Goal: Find specific page/section: Find specific page/section

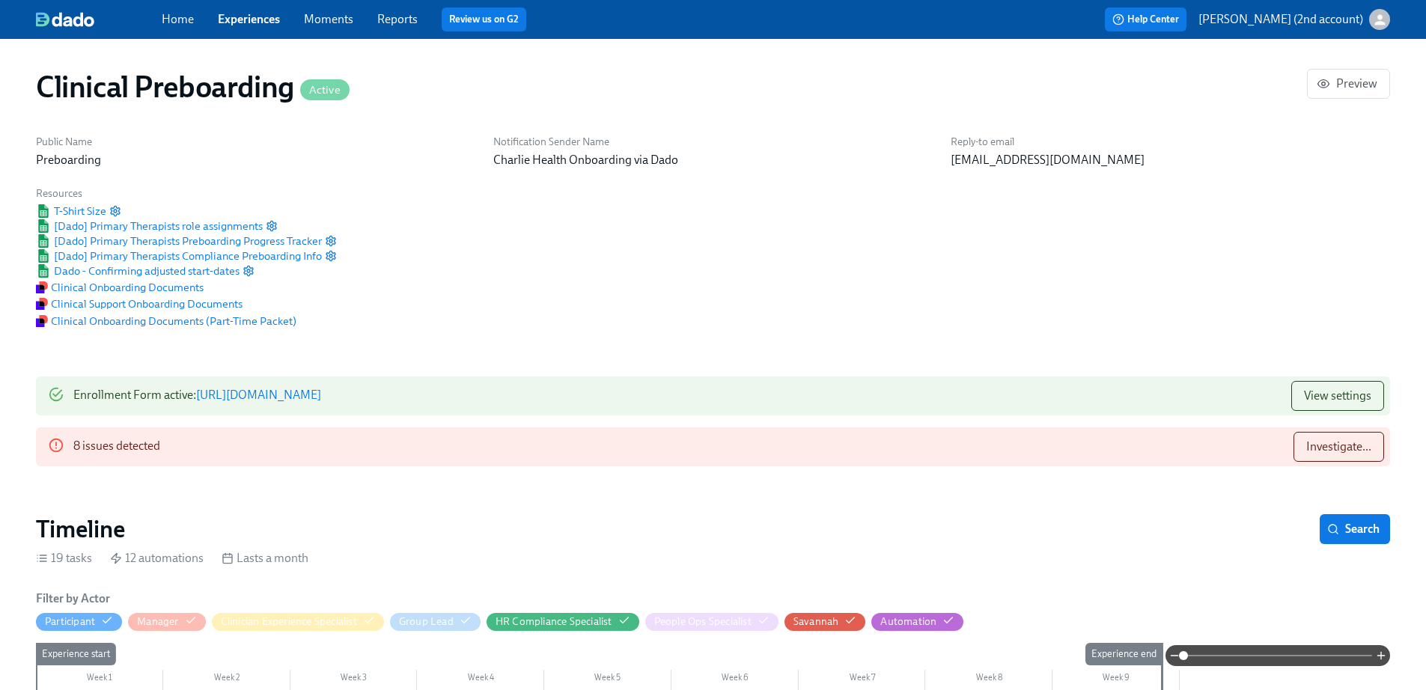
scroll to position [1310, 0]
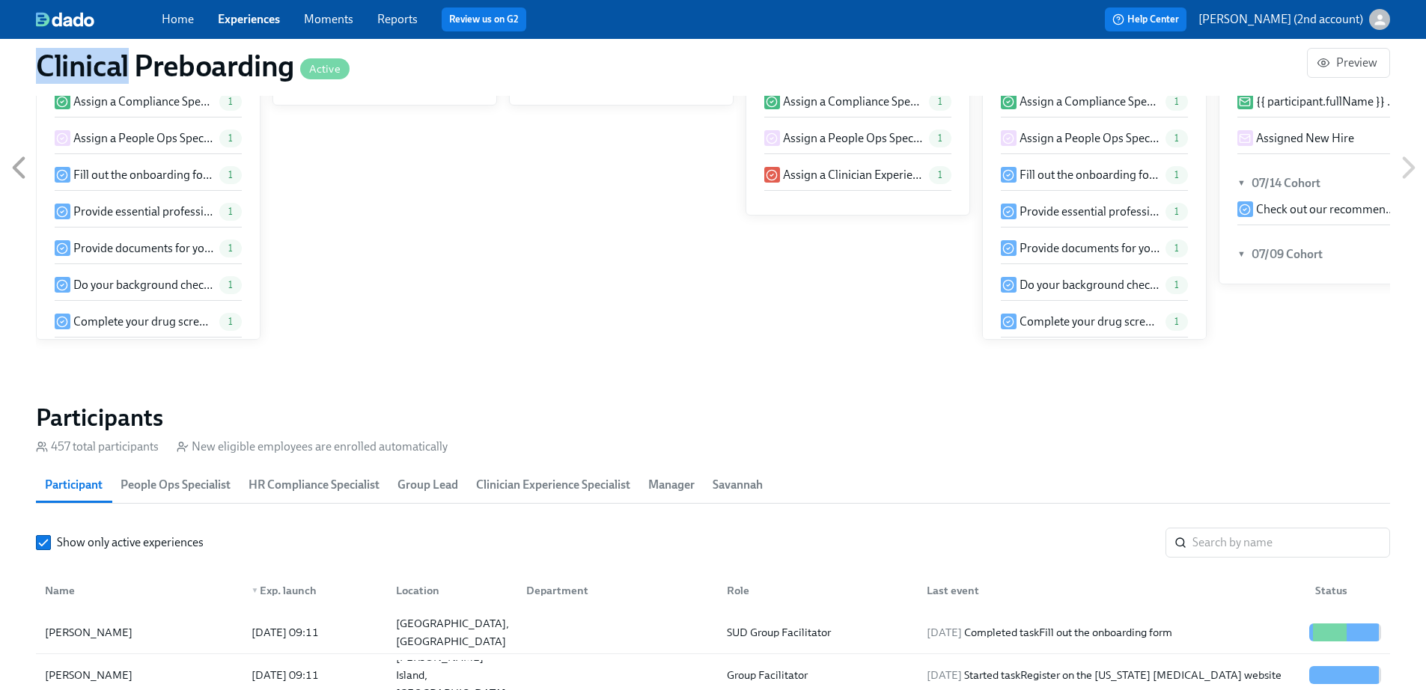
click at [273, 14] on link "Experiences" at bounding box center [249, 19] width 62 height 14
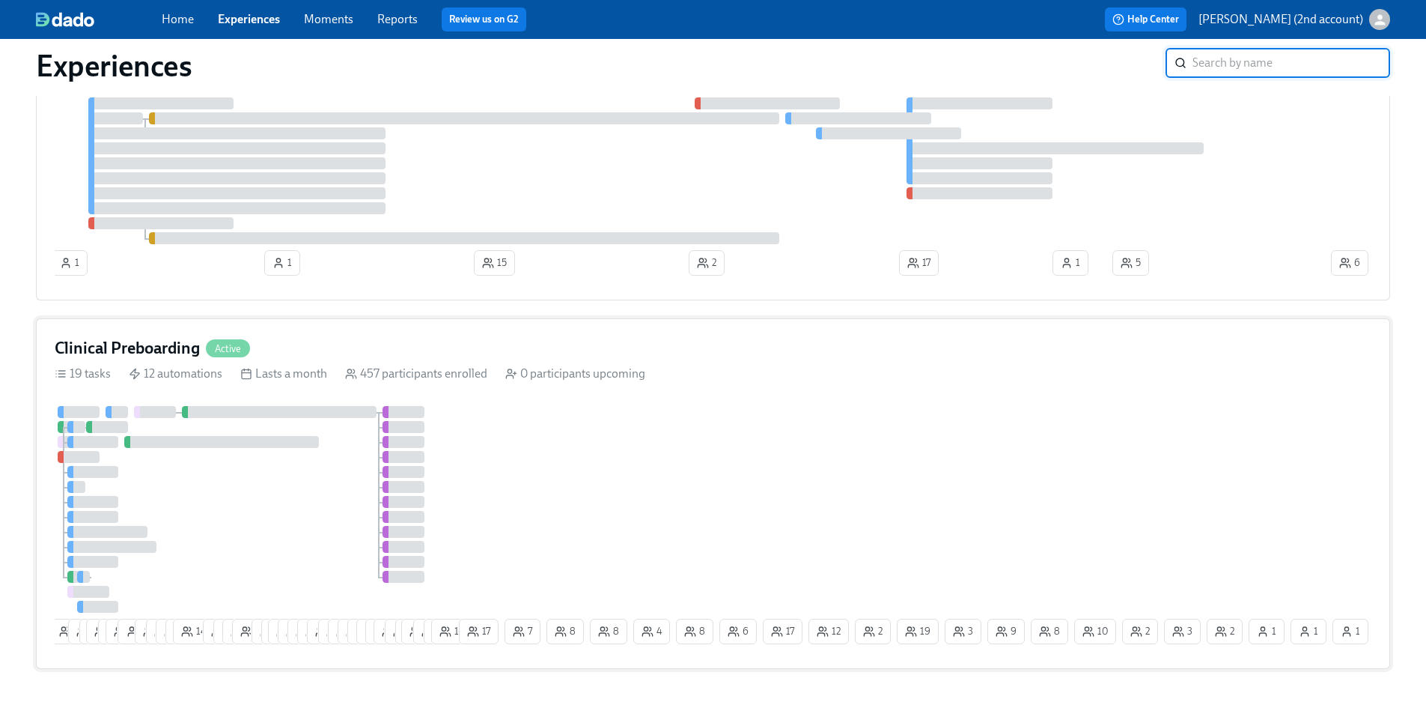
scroll to position [140, 0]
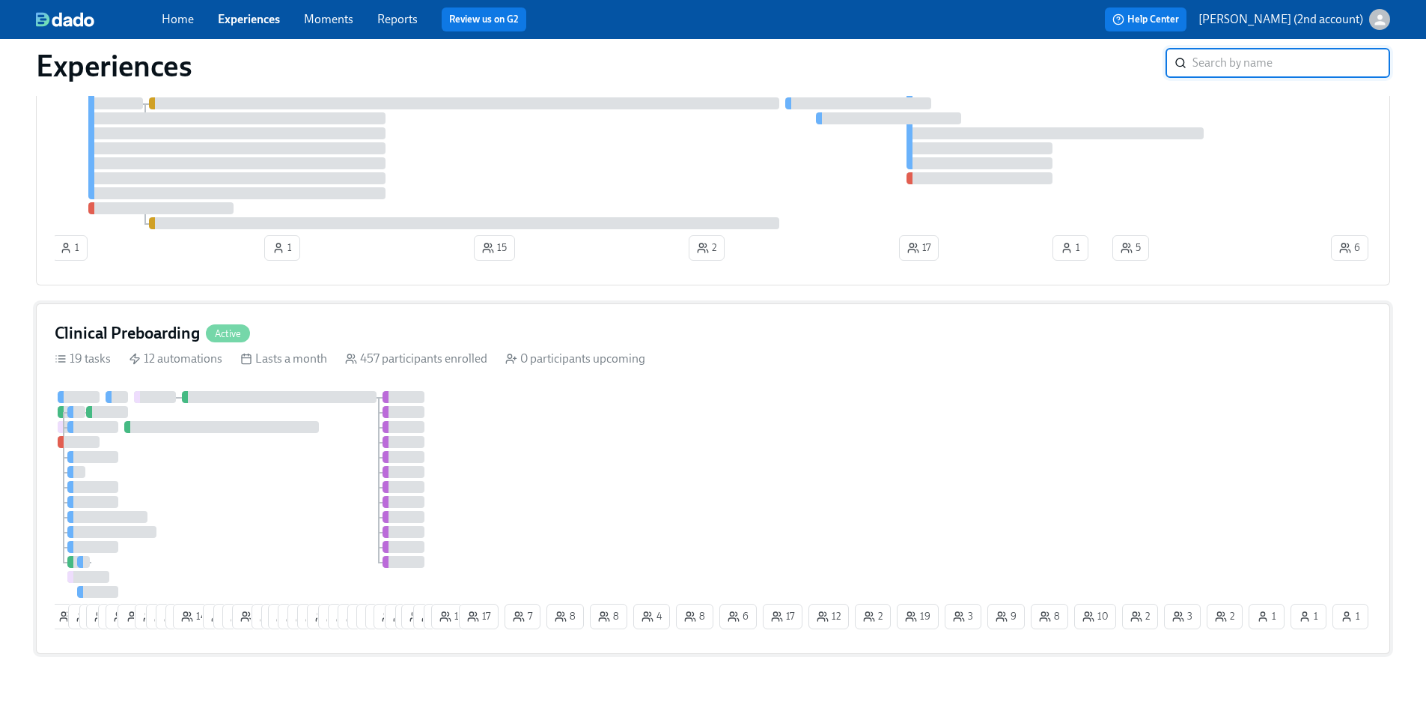
click at [227, 444] on div at bounding box center [255, 494] width 401 height 207
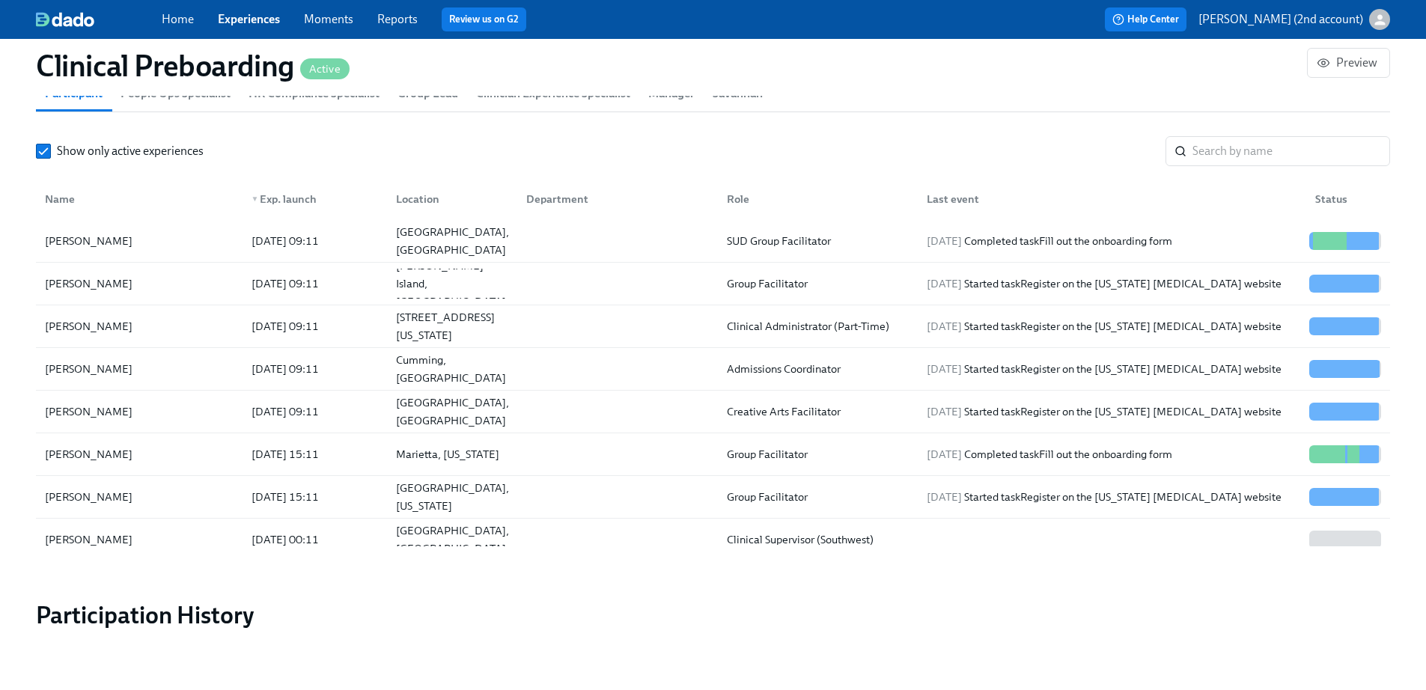
scroll to position [1381, 0]
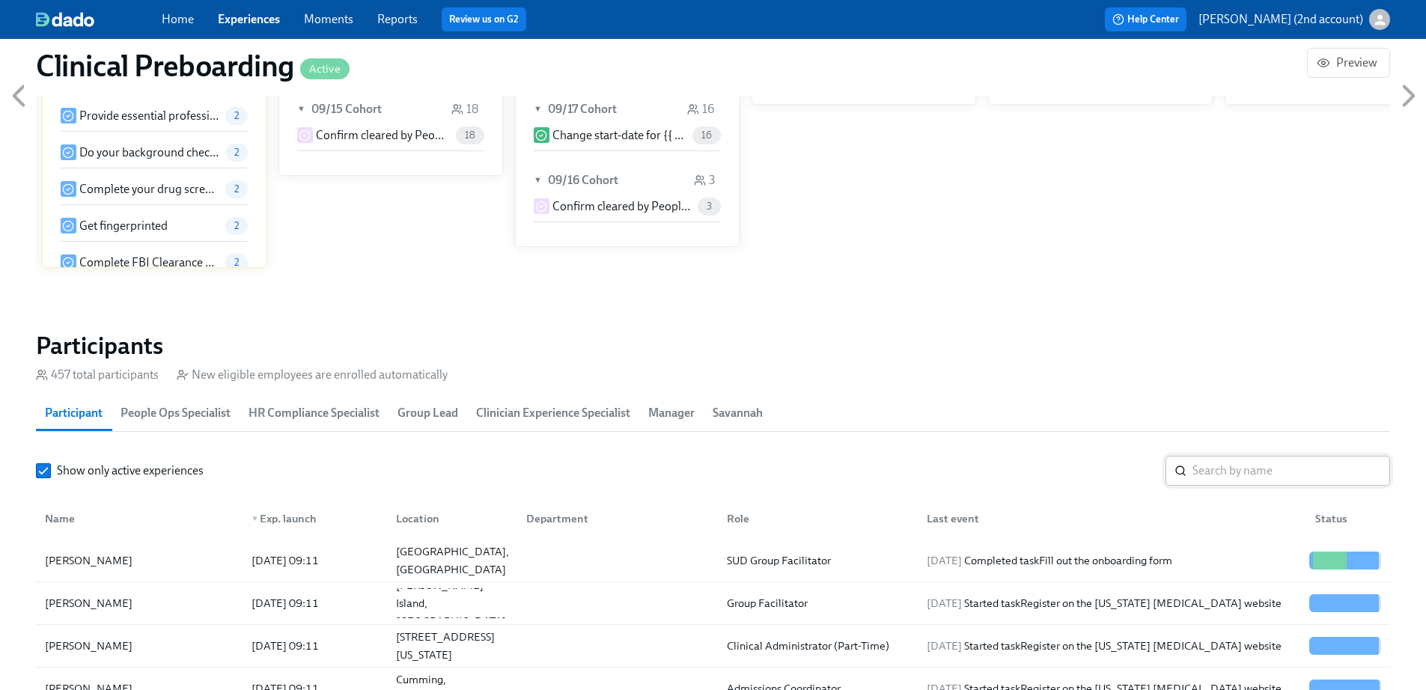
click at [1236, 456] on input "search" at bounding box center [1292, 471] width 198 height 30
paste input "[PERSON_NAME] [PERSON_NAME]"
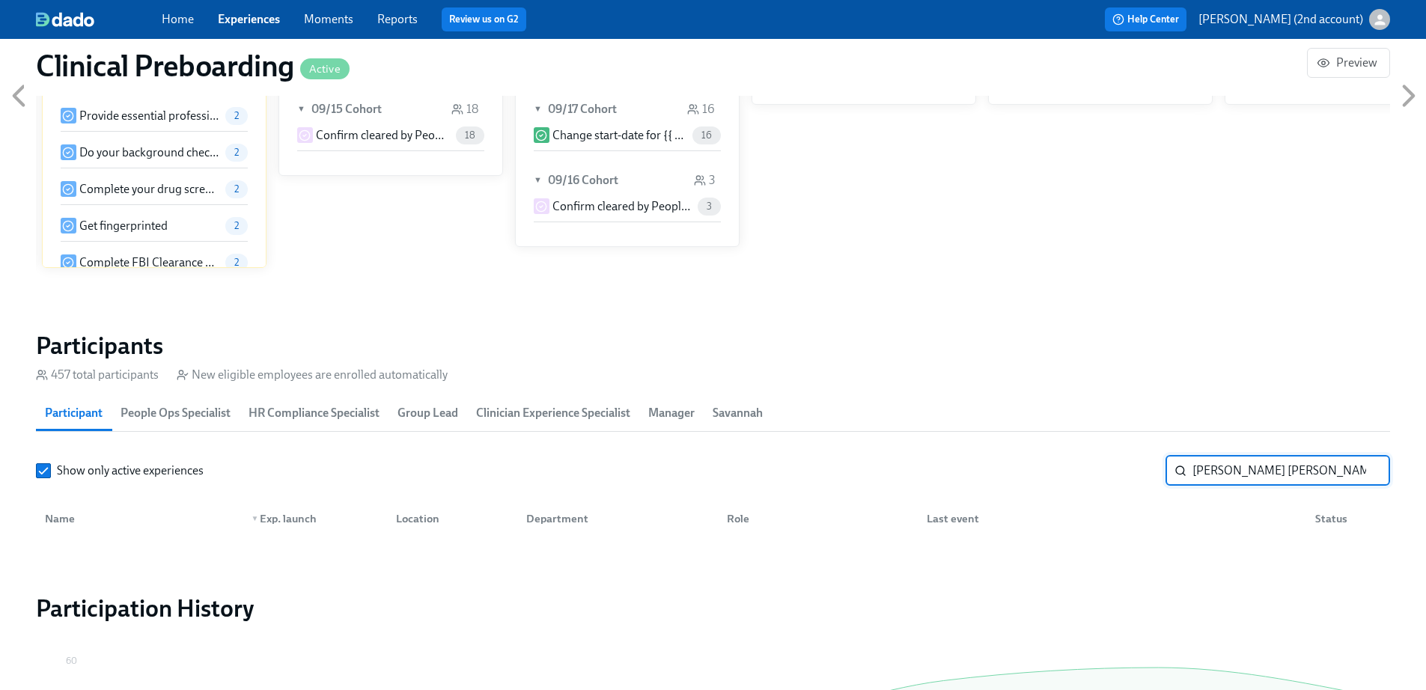
click at [1208, 456] on input "[PERSON_NAME] [PERSON_NAME]" at bounding box center [1292, 471] width 198 height 30
drag, startPoint x: 1219, startPoint y: 419, endPoint x: 1182, endPoint y: 421, distance: 36.7
click at [1184, 456] on div "[PERSON_NAME] [PERSON_NAME] ​" at bounding box center [1278, 471] width 225 height 30
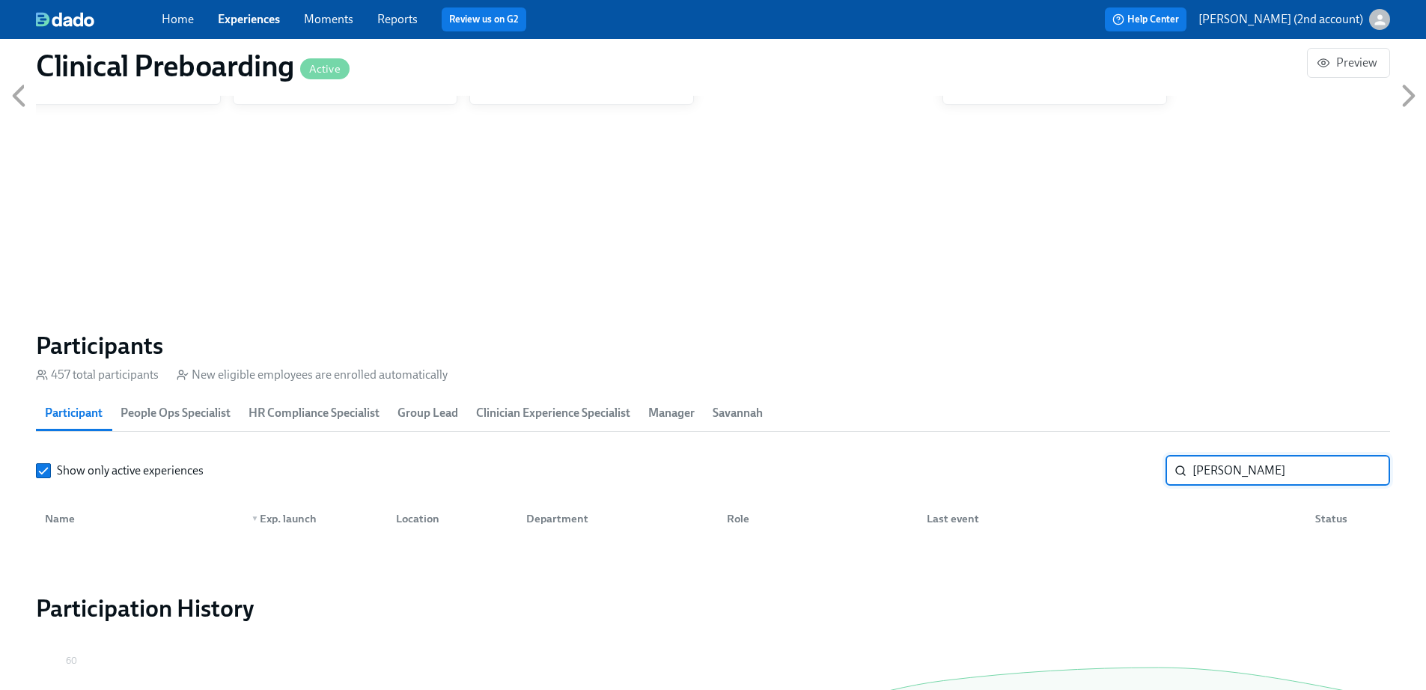
scroll to position [0, 17798]
click at [432, 49] on div "Clinical Preboarding Active" at bounding box center [671, 66] width 1271 height 36
click at [1253, 456] on input "[PERSON_NAME]" at bounding box center [1292, 471] width 198 height 30
type input "D"
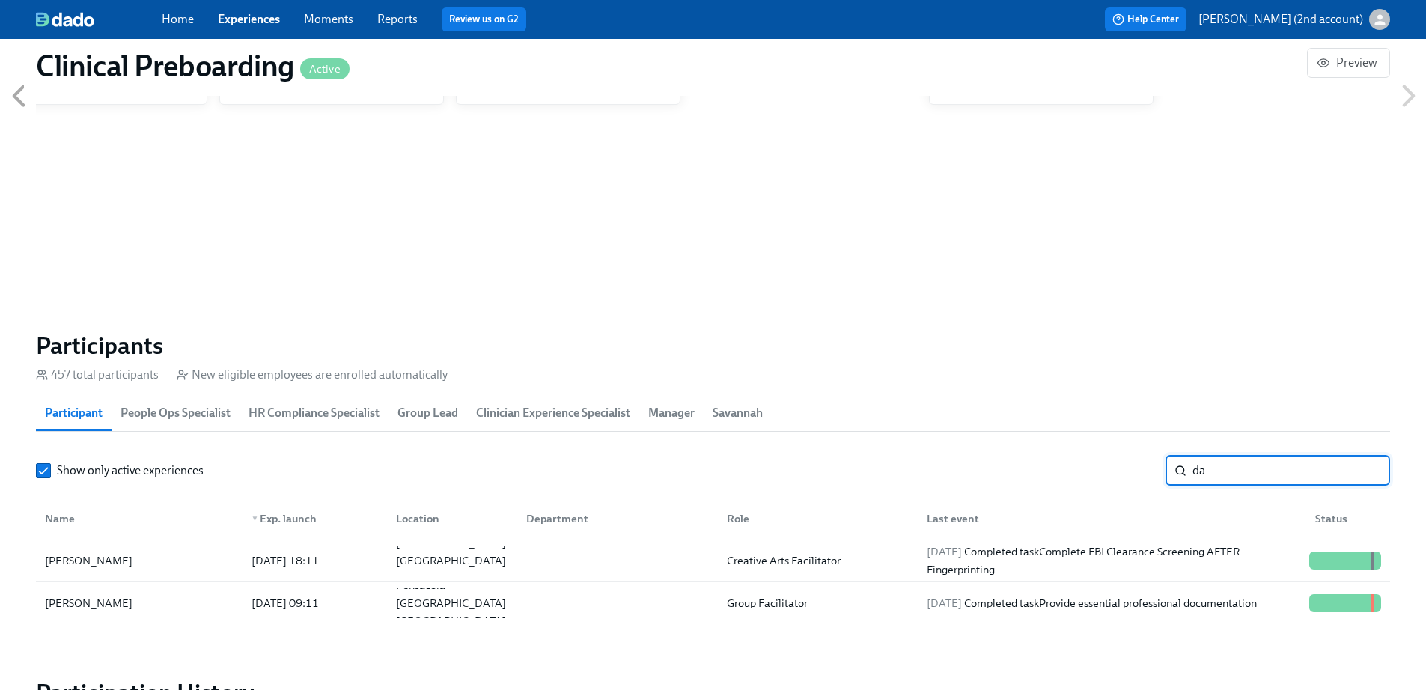
type input "d"
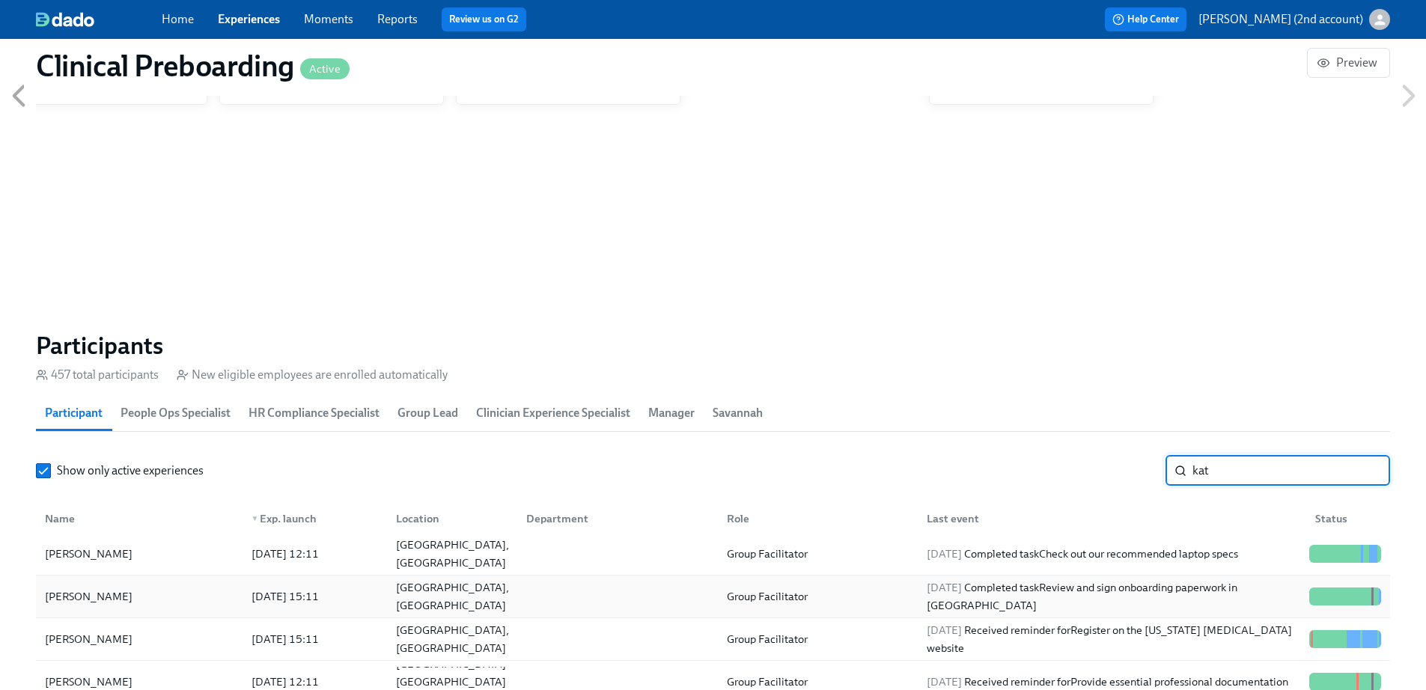
scroll to position [14, 0]
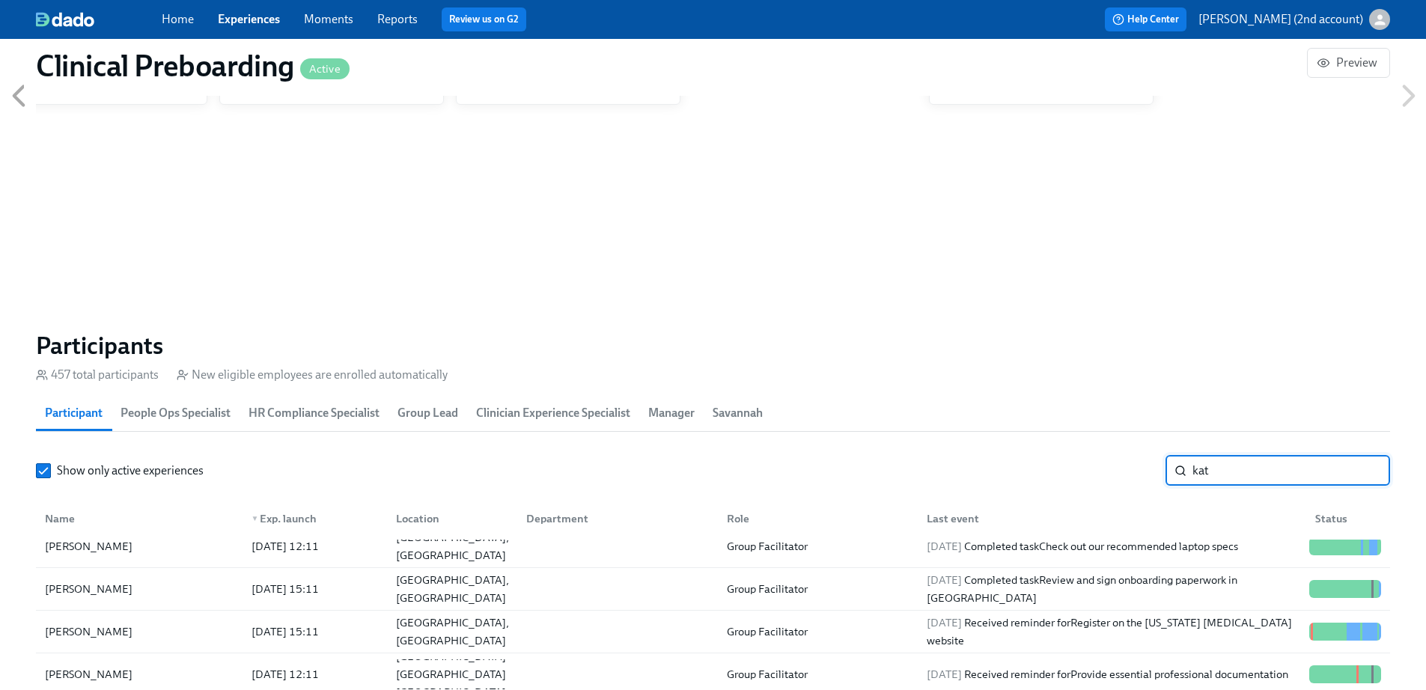
type input "kat"
click at [255, 20] on link "Experiences" at bounding box center [249, 19] width 62 height 14
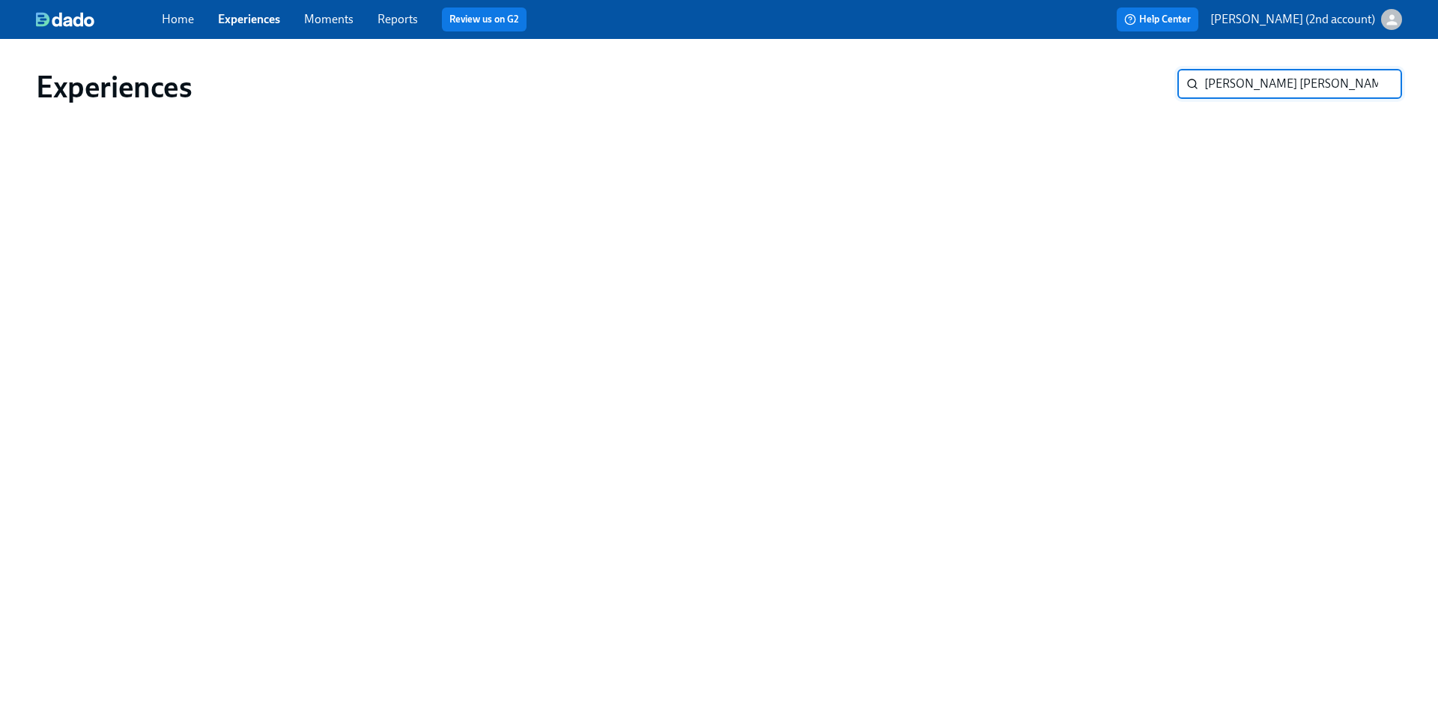
type input "[PERSON_NAME] [PERSON_NAME]"
click at [180, 17] on link "Home" at bounding box center [178, 19] width 32 height 14
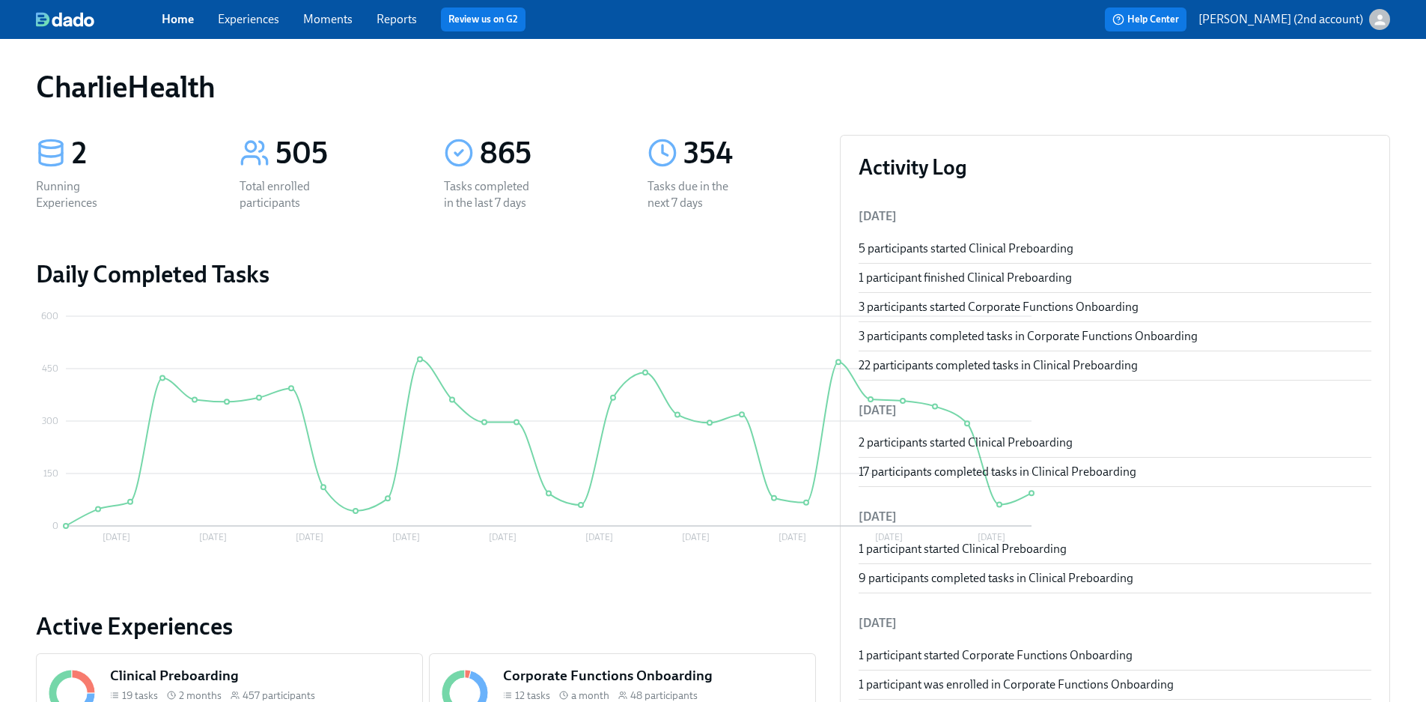
click at [356, 151] on div "505" at bounding box center [342, 153] width 132 height 37
click at [612, 163] on div "865" at bounding box center [546, 153] width 132 height 37
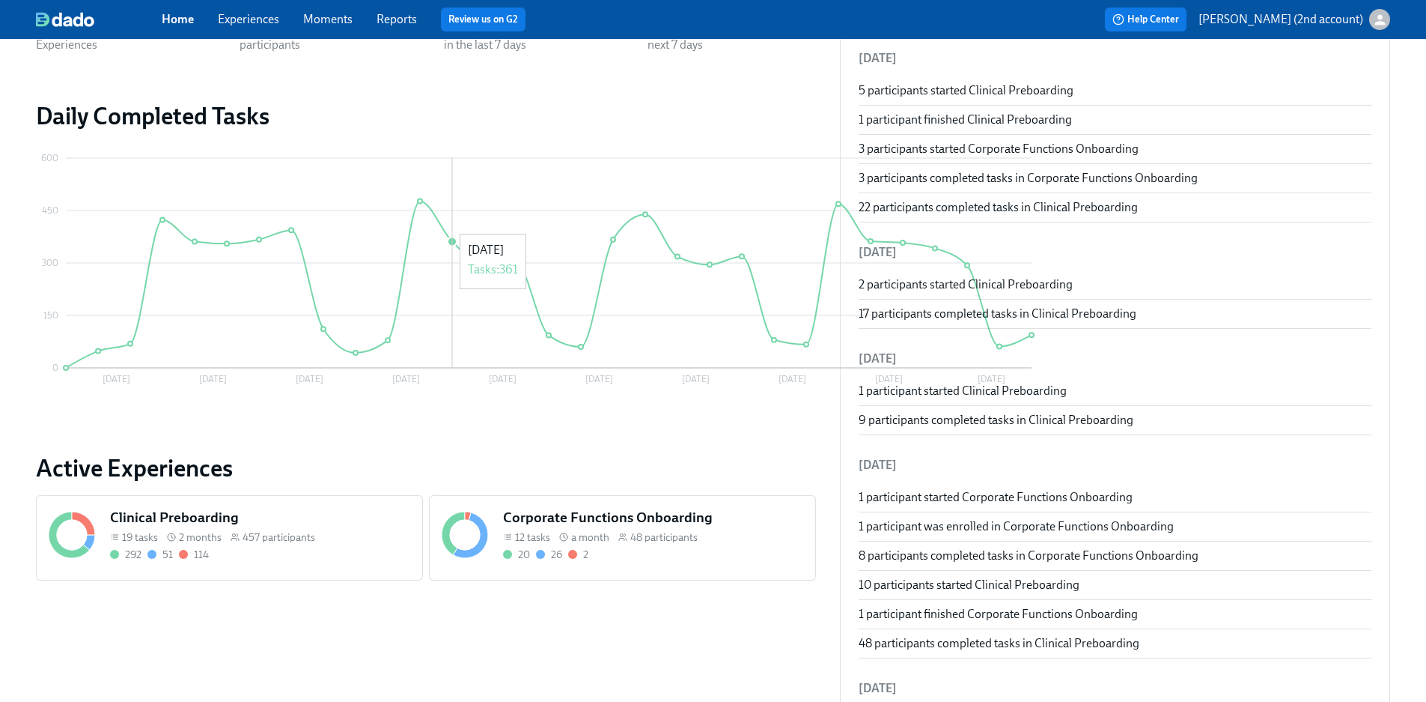
scroll to position [302, 0]
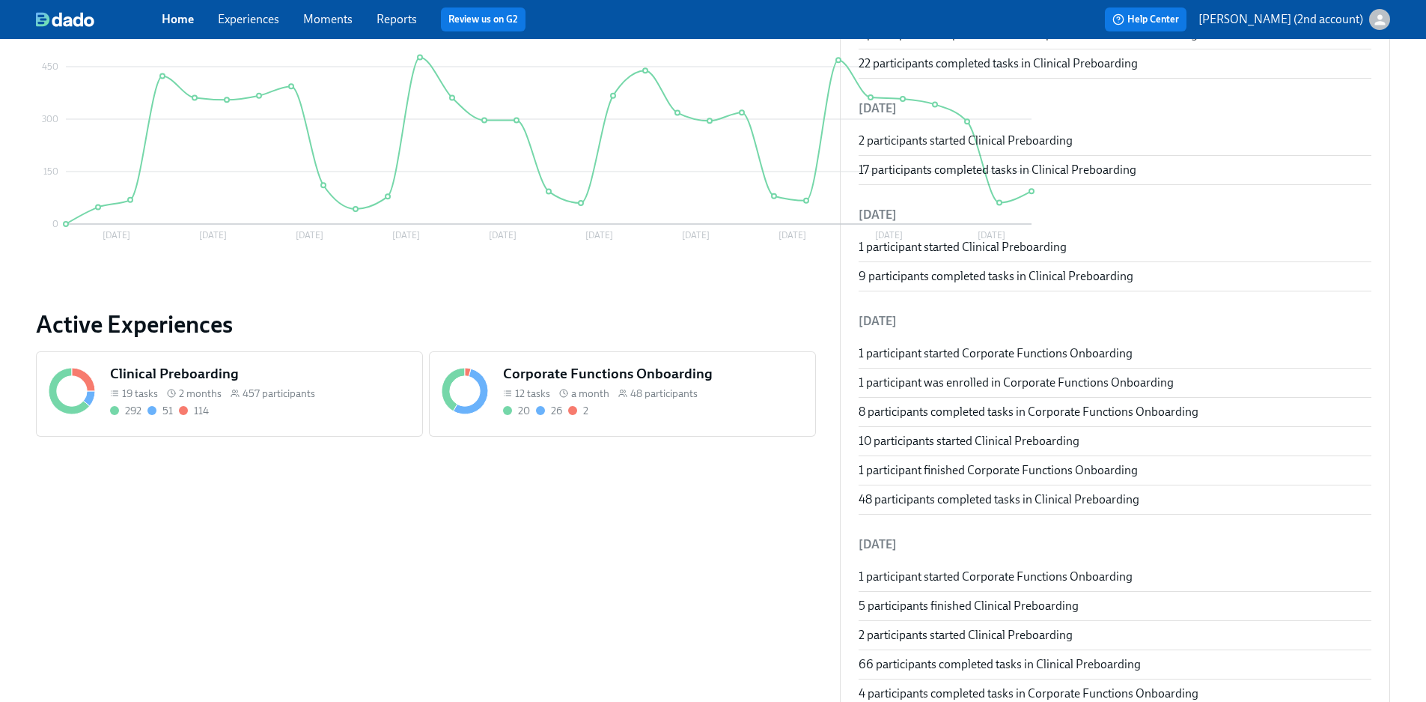
click at [503, 381] on h5 "Corporate Functions Onboarding" at bounding box center [653, 373] width 300 height 19
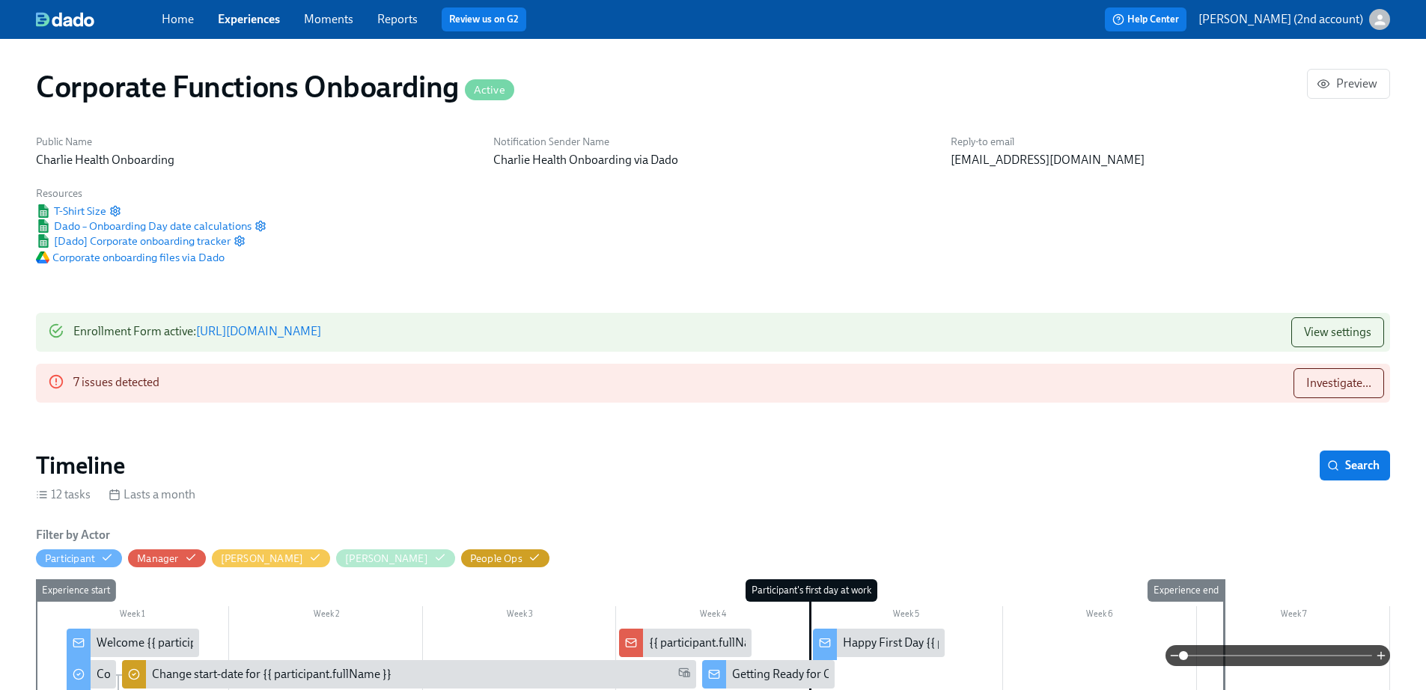
scroll to position [0, 5672]
click at [106, 204] on span "T-Shirt Size" at bounding box center [71, 211] width 70 height 15
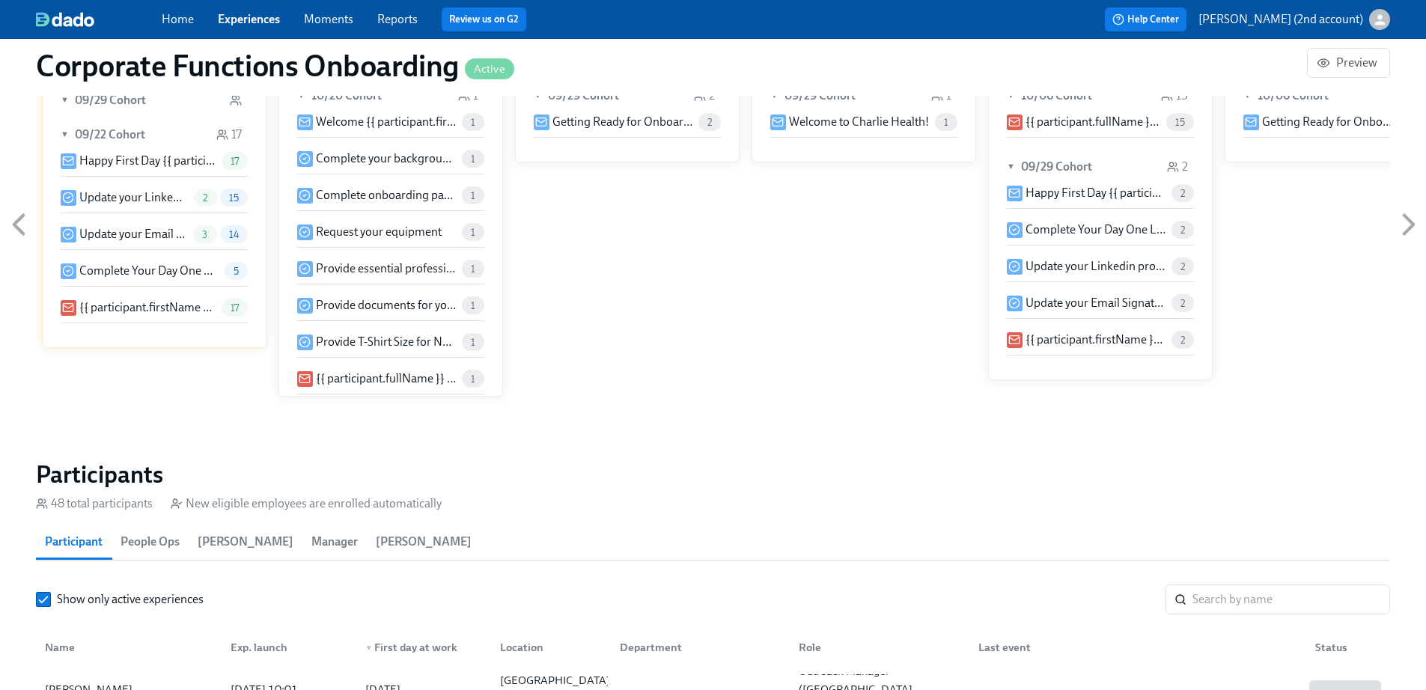
scroll to position [1143, 0]
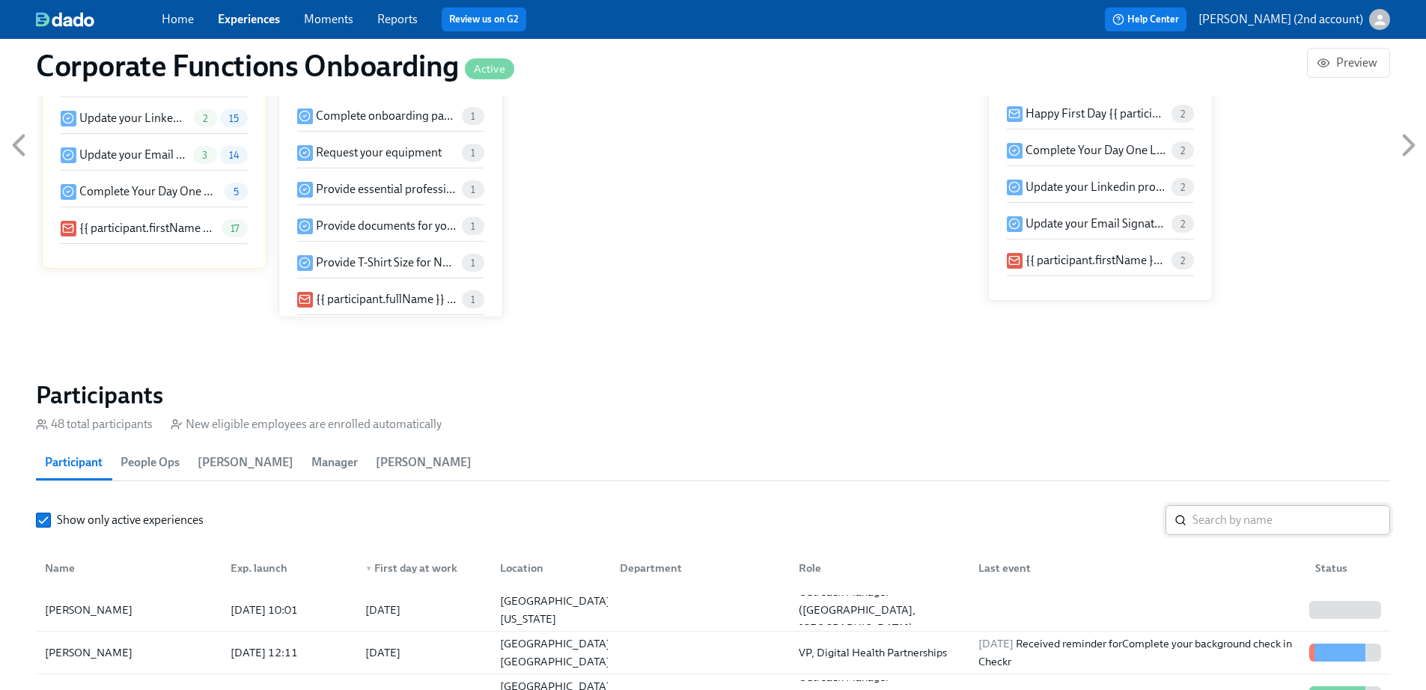
click at [1184, 505] on div "​" at bounding box center [1278, 520] width 225 height 30
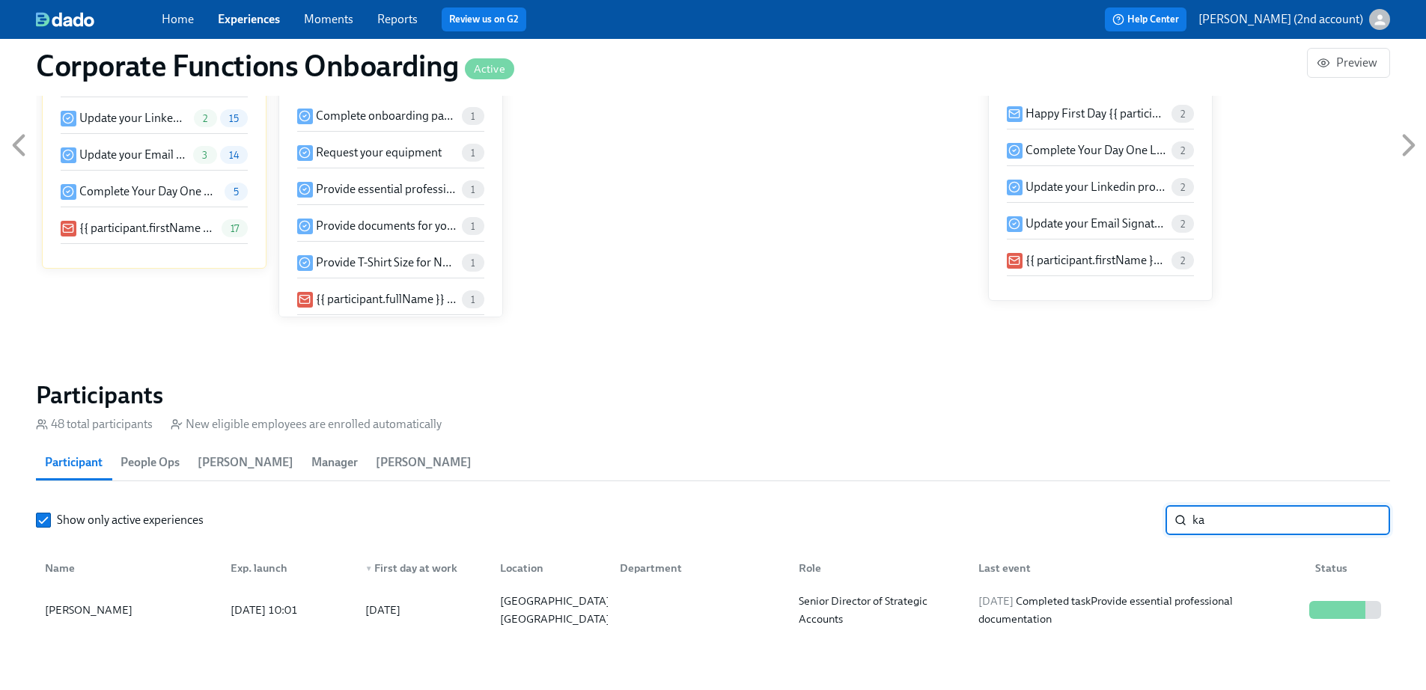
type input "ka"
